Goal: Task Accomplishment & Management: Use online tool/utility

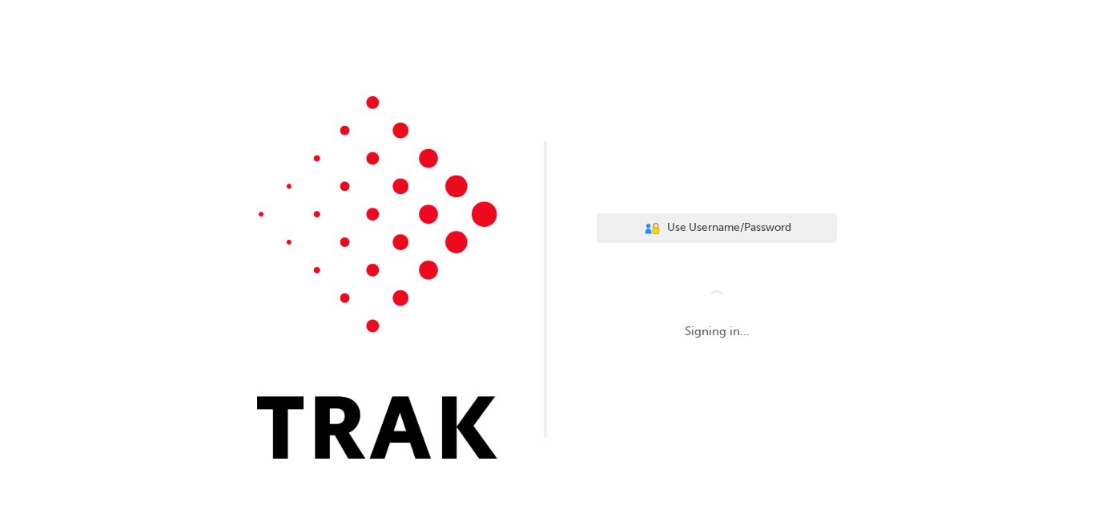
click at [997, 292] on div "User Authentication Icon - Blue Person, Gold Lock Use Username/Password Signing…" at bounding box center [547, 241] width 1094 height 482
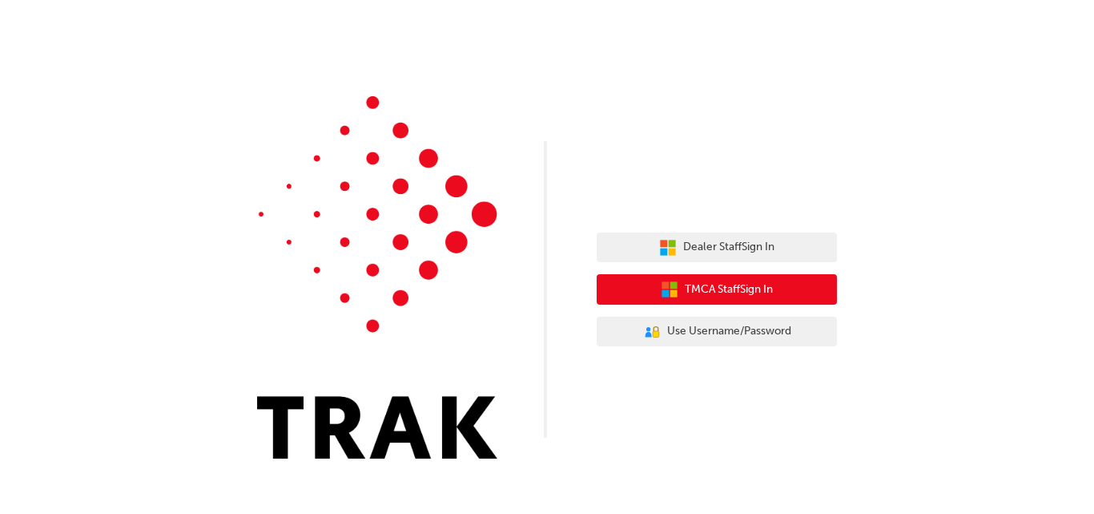
click at [780, 296] on button "TMCA Staff Sign In" at bounding box center [717, 289] width 240 height 30
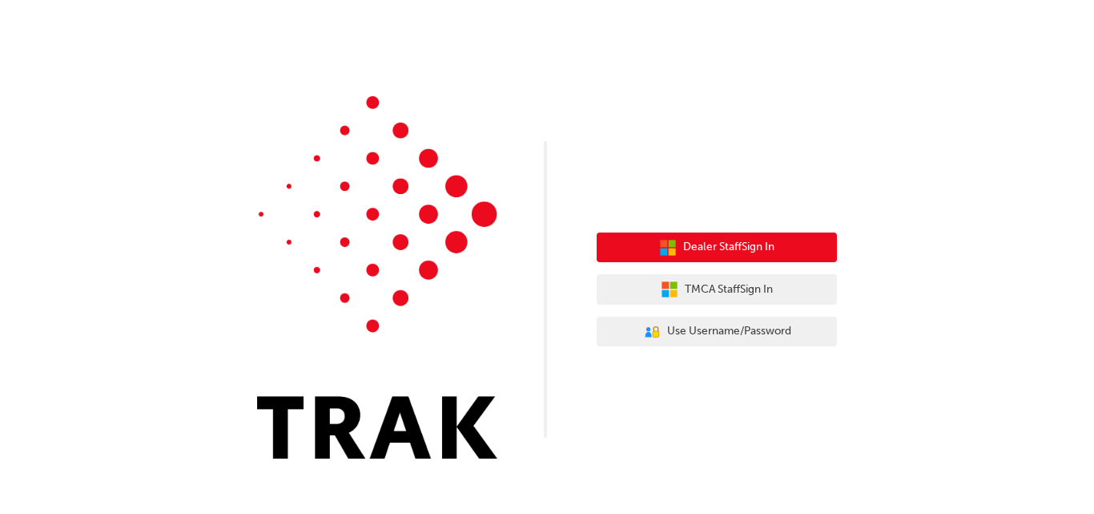
click at [770, 256] on button "Dealer Staff Sign In" at bounding box center [717, 247] width 240 height 30
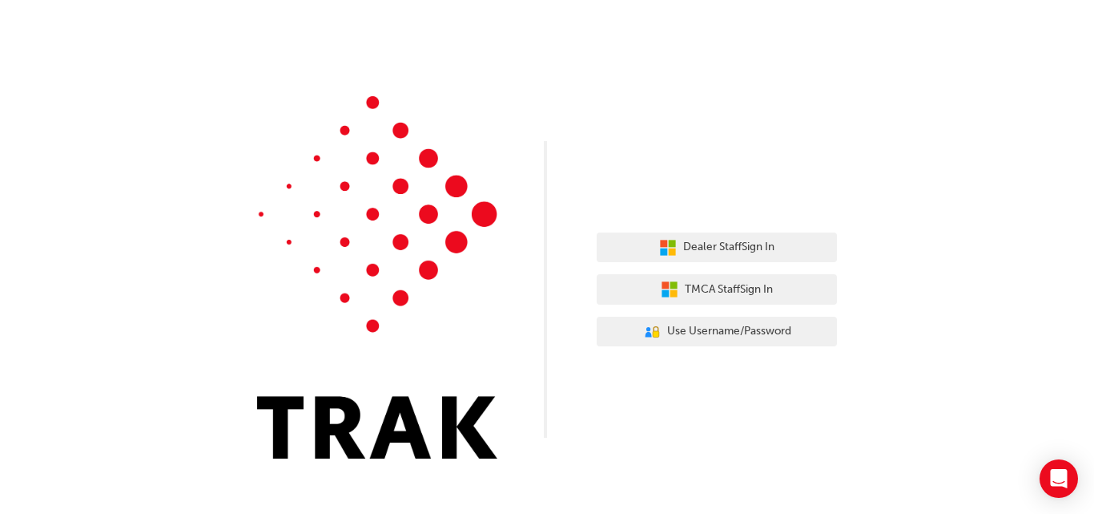
click at [925, 248] on div "Dealer Staff Sign In TMCA Staff Sign In User Authentication Icon - Blue Person,…" at bounding box center [547, 241] width 1094 height 482
